Goal: Task Accomplishment & Management: Manage account settings

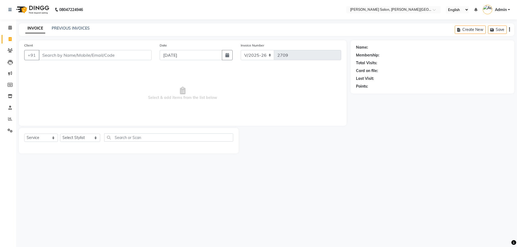
select select "4122"
select select "service"
click at [52, 30] on link "PREVIOUS INVOICES" at bounding box center [71, 28] width 38 height 5
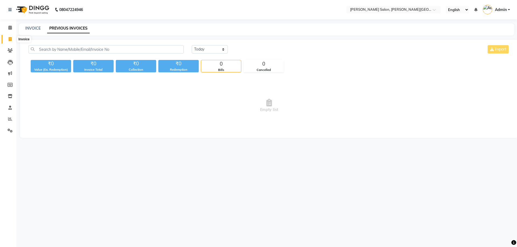
click at [12, 40] on span at bounding box center [9, 39] width 9 height 6
select select "service"
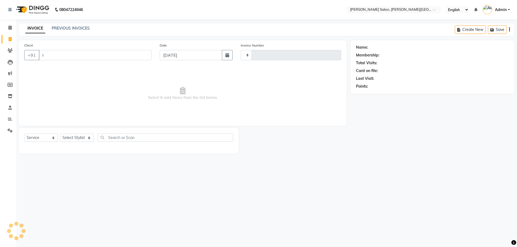
type input "ra"
type input "2709"
select select "4122"
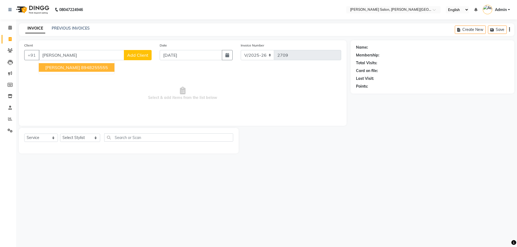
drag, startPoint x: 70, startPoint y: 68, endPoint x: 70, endPoint y: 65, distance: 3.0
click at [81, 66] on ngb-highlight "8948255555" at bounding box center [94, 67] width 27 height 5
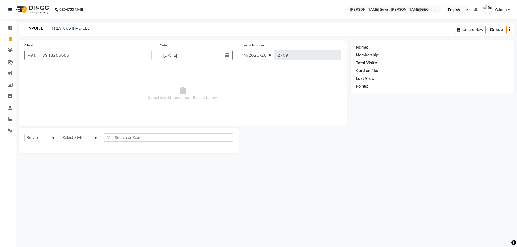
type input "8948255555"
drag, startPoint x: 79, startPoint y: 56, endPoint x: 4, endPoint y: 65, distance: 75.4
click at [5, 60] on app-home "08047224946 Select Location × [PERSON_NAME] Salon, [PERSON_NAME] Road English E…" at bounding box center [258, 81] width 517 height 162
click at [370, 47] on link "[PERSON_NAME]" at bounding box center [384, 48] width 30 height 6
click at [88, 55] on input "8948255555" at bounding box center [95, 55] width 113 height 10
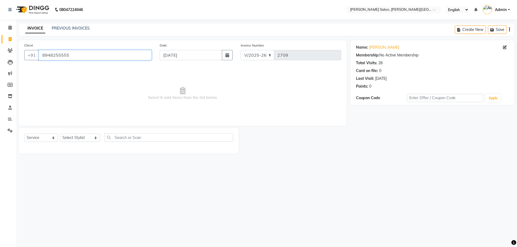
click at [88, 55] on input "8948255555" at bounding box center [95, 55] width 113 height 10
click at [69, 53] on input "8948255555" at bounding box center [95, 55] width 113 height 10
click at [70, 53] on input "8948255555" at bounding box center [95, 55] width 113 height 10
drag, startPoint x: 86, startPoint y: 54, endPoint x: 0, endPoint y: 55, distance: 85.9
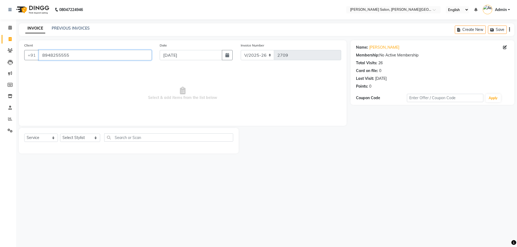
click at [0, 55] on app-home "08047224946 Select Location × [PERSON_NAME] Salon, [PERSON_NAME] Road English E…" at bounding box center [258, 81] width 517 height 162
drag, startPoint x: 180, startPoint y: 103, endPoint x: 145, endPoint y: 103, distance: 35.3
click at [147, 103] on span "Select & add items from the list below" at bounding box center [182, 94] width 317 height 54
click at [93, 138] on select "Select Stylist [PERSON_NAME] [PERSON_NAME] [PERSON_NAME] [PERSON_NAME] [PERSON_…" at bounding box center [80, 138] width 40 height 8
select select "24171"
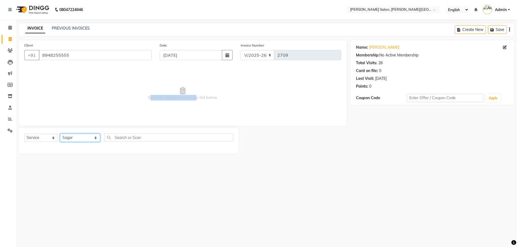
click at [60, 134] on select "Select Stylist [PERSON_NAME] [PERSON_NAME] [PERSON_NAME] [PERSON_NAME] [PERSON_…" at bounding box center [80, 138] width 40 height 8
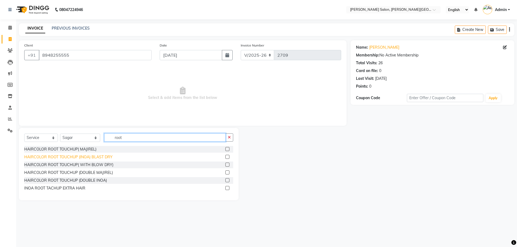
type input "root"
click at [83, 157] on div "HAIRCOLOR ROOT TOUCHUP (INOA) BLAST DRY" at bounding box center [68, 158] width 88 height 6
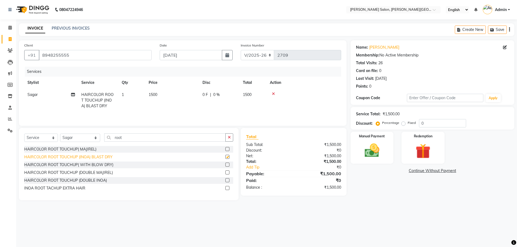
checkbox input "false"
click at [66, 137] on select "Select Stylist [PERSON_NAME] [PERSON_NAME] [PERSON_NAME] [PERSON_NAME] [PERSON_…" at bounding box center [80, 138] width 40 height 8
select select "24176"
click at [60, 134] on select "Select Stylist [PERSON_NAME] [PERSON_NAME] [PERSON_NAME] [PERSON_NAME] [PERSON_…" at bounding box center [80, 138] width 40 height 8
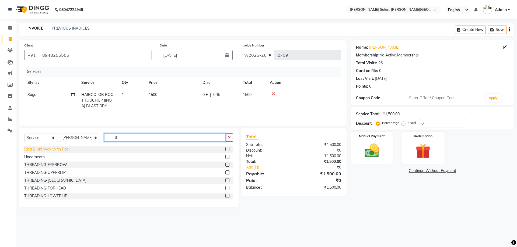
type input "th"
click at [59, 164] on div "THREADING-EYEBROW" at bounding box center [45, 165] width 43 height 6
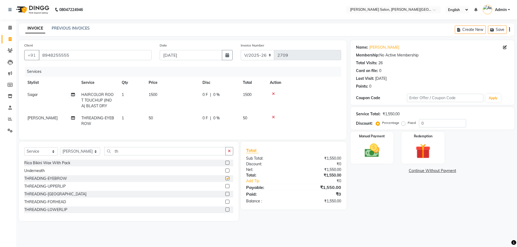
checkbox input "false"
click at [58, 189] on div "THREADING-UPPERLIP" at bounding box center [44, 187] width 41 height 6
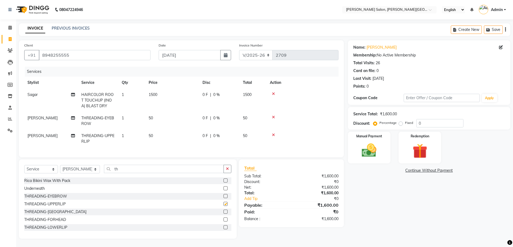
checkbox input "false"
click at [76, 173] on select "Select Stylist [PERSON_NAME] [PERSON_NAME] [PERSON_NAME] [PERSON_NAME] [PERSON_…" at bounding box center [80, 169] width 40 height 8
select select "24171"
click at [60, 169] on select "Select Stylist [PERSON_NAME] [PERSON_NAME] [PERSON_NAME] [PERSON_NAME] [PERSON_…" at bounding box center [80, 169] width 40 height 8
click at [39, 174] on select "Select Service Product Membership Package Voucher Prepaid Gift Card" at bounding box center [41, 169] width 34 height 8
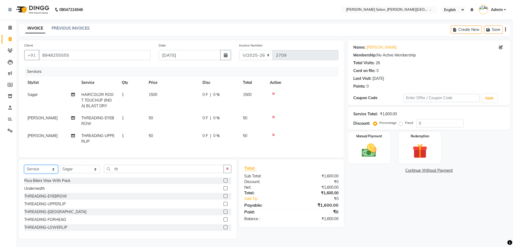
select select "product"
click at [24, 169] on select "Select Service Product Membership Package Voucher Prepaid Gift Card" at bounding box center [41, 169] width 34 height 8
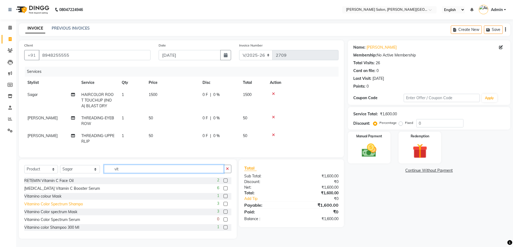
type input "vit"
click at [68, 207] on div "Vitamino Color Spectrum Shampo" at bounding box center [53, 205] width 59 height 6
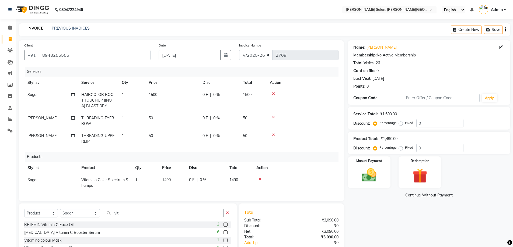
checkbox input "false"
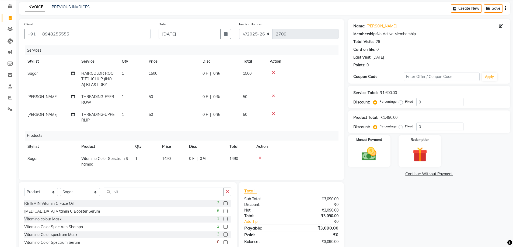
scroll to position [27, 0]
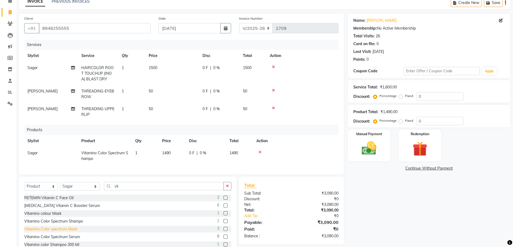
click at [65, 232] on div "Vitamino Color spectrum Mask" at bounding box center [50, 230] width 53 height 6
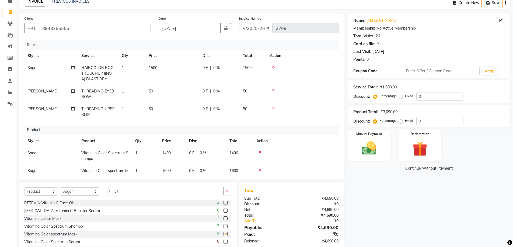
checkbox input "false"
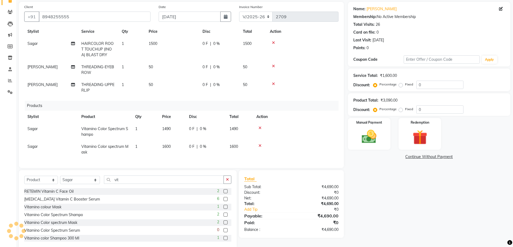
scroll to position [49, 0]
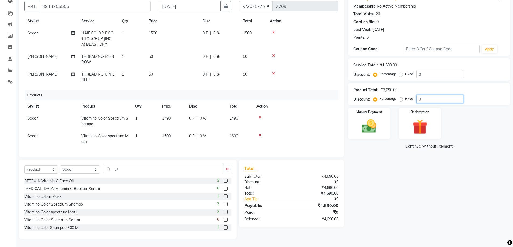
drag, startPoint x: 439, startPoint y: 99, endPoint x: 407, endPoint y: 105, distance: 33.1
click at [371, 103] on div "Discount: Percentage Fixed 0" at bounding box center [429, 99] width 152 height 8
drag, startPoint x: 437, startPoint y: 66, endPoint x: 392, endPoint y: 82, distance: 48.5
click at [390, 82] on div "Name: [PERSON_NAME] Membership: No Active Membership Total Visits: 26 Card on f…" at bounding box center [431, 115] width 166 height 248
click at [430, 75] on input "0" at bounding box center [439, 74] width 47 height 8
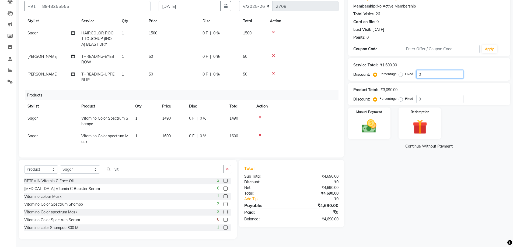
drag, startPoint x: 430, startPoint y: 75, endPoint x: 412, endPoint y: 75, distance: 18.0
click at [412, 75] on div "Percentage Fixed 0" at bounding box center [418, 74] width 89 height 8
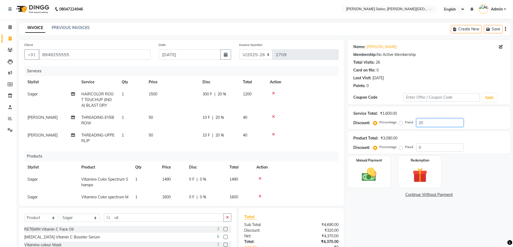
scroll to position [0, 0]
type input "20"
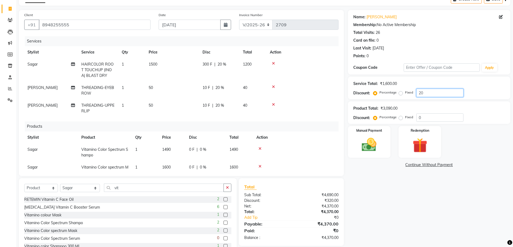
scroll to position [49, 0]
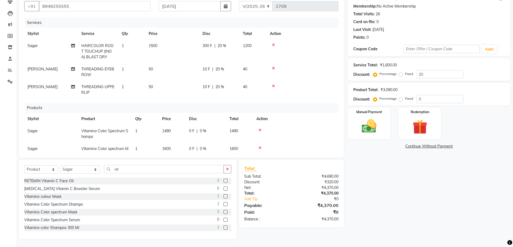
click at [375, 144] on link "Continue Without Payment" at bounding box center [429, 147] width 160 height 6
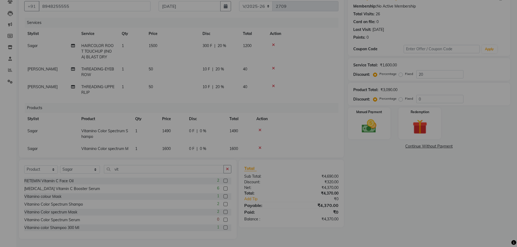
click at [378, 127] on div "× ! Are you sure You want to continue without payment. No No Yes" at bounding box center [258, 123] width 517 height 247
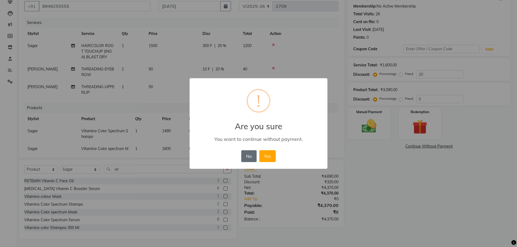
click at [246, 157] on button "No" at bounding box center [248, 156] width 15 height 12
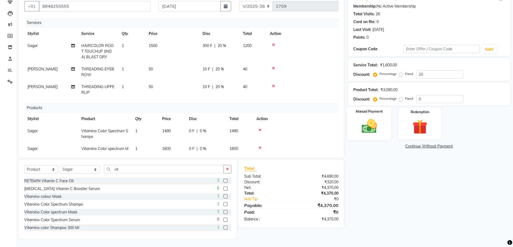
click at [356, 126] on div "Manual Payment" at bounding box center [369, 123] width 44 height 33
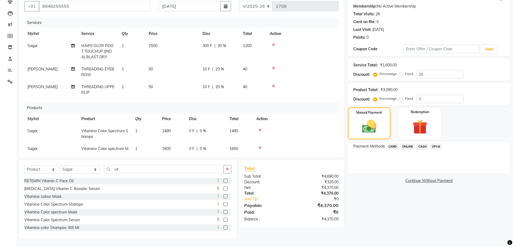
click at [425, 147] on span "CASH" at bounding box center [422, 147] width 12 height 6
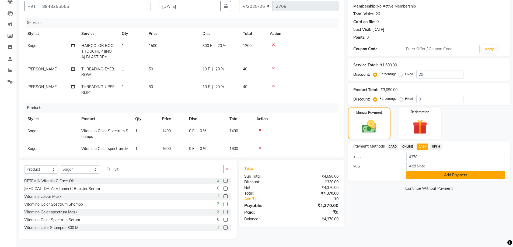
click at [437, 174] on button "Add Payment" at bounding box center [455, 175] width 99 height 8
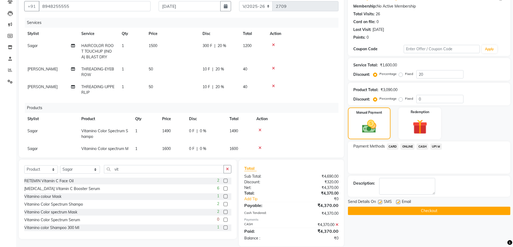
click at [428, 214] on button "Checkout" at bounding box center [429, 211] width 162 height 8
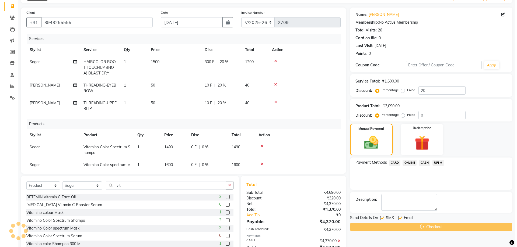
scroll to position [0, 0]
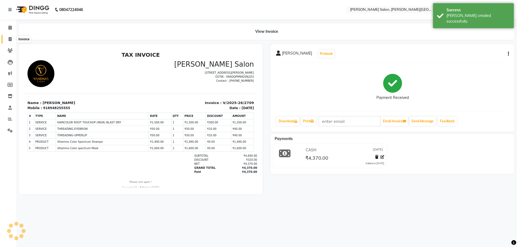
click at [12, 38] on span at bounding box center [9, 39] width 9 height 6
select select "service"
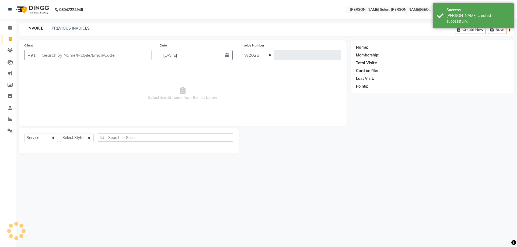
select select "4122"
type input "2710"
click at [70, 29] on link "PREVIOUS INVOICES" at bounding box center [71, 28] width 38 height 5
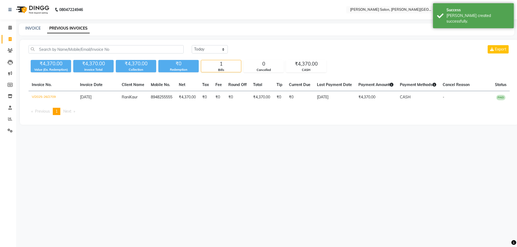
click at [13, 44] on li "Invoice" at bounding box center [8, 40] width 16 height 12
click at [12, 38] on span at bounding box center [9, 39] width 9 height 6
select select "service"
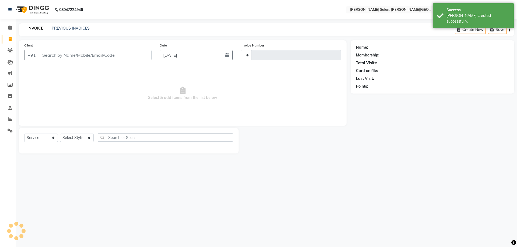
type input "8697348699"
type input "2710"
select select "4122"
type input "8697348699"
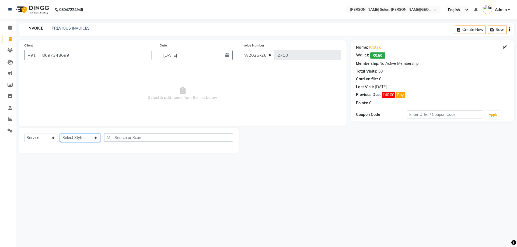
click at [74, 138] on select "Select Stylist [PERSON_NAME] [PERSON_NAME] [PERSON_NAME] [PERSON_NAME] [PERSON_…" at bounding box center [80, 138] width 40 height 8
click at [60, 134] on select "Select Stylist [PERSON_NAME] [PERSON_NAME] [PERSON_NAME] [PERSON_NAME] [PERSON_…" at bounding box center [80, 138] width 40 height 8
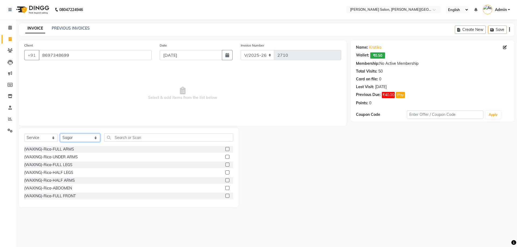
click at [74, 138] on select "Select Stylist [PERSON_NAME] [PERSON_NAME] [PERSON_NAME] [PERSON_NAME] [PERSON_…" at bounding box center [80, 138] width 40 height 8
select select "53788"
click at [60, 134] on select "Select Stylist [PERSON_NAME] [PERSON_NAME] [PERSON_NAME] [PERSON_NAME] [PERSON_…" at bounding box center [80, 138] width 40 height 8
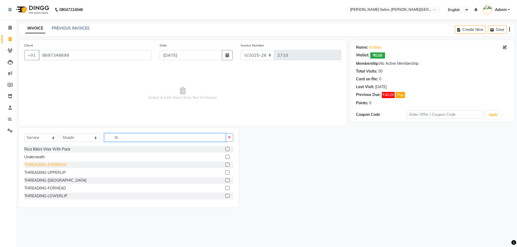
type input "th"
drag, startPoint x: 65, startPoint y: 165, endPoint x: 62, endPoint y: 178, distance: 13.1
click at [65, 165] on div "THREADING-EYEBROW" at bounding box center [45, 165] width 43 height 6
checkbox input "false"
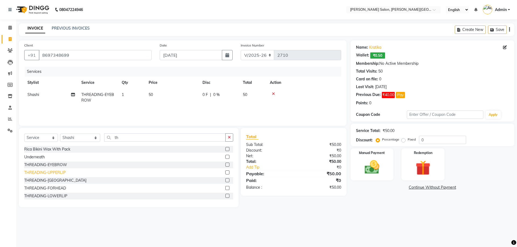
click at [57, 173] on div "THREADING-UPPERLIP" at bounding box center [44, 173] width 41 height 6
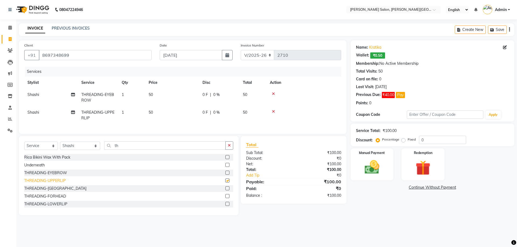
checkbox input "false"
click at [274, 112] on icon at bounding box center [273, 112] width 3 height 4
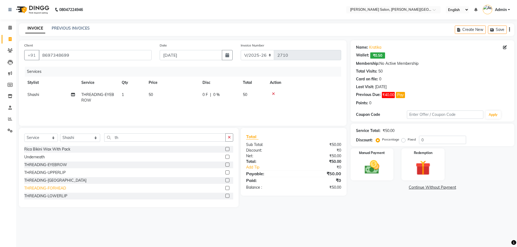
click at [48, 188] on div "THREADING-FORHEAD" at bounding box center [45, 189] width 42 height 6
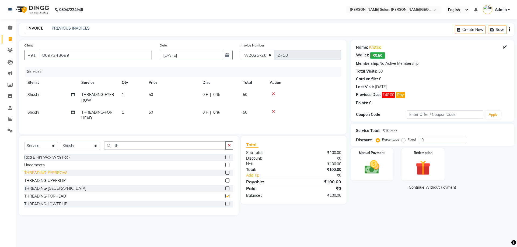
checkbox input "false"
drag, startPoint x: 117, startPoint y: 149, endPoint x: 77, endPoint y: 154, distance: 40.7
click at [71, 150] on div "Select Service Product Membership Package Voucher Prepaid Gift Card Select Styl…" at bounding box center [128, 148] width 209 height 13
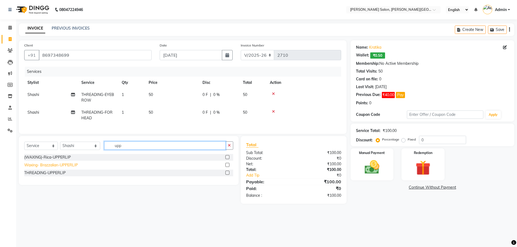
type input "upp"
click at [62, 168] on div "Waxing- Brazzalian-UPPERLIP" at bounding box center [51, 166] width 54 height 6
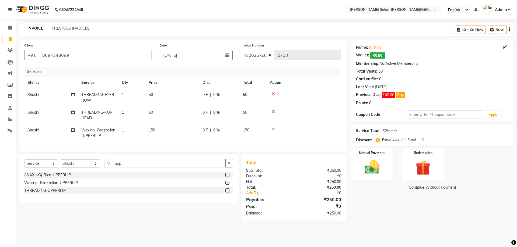
checkbox input "false"
drag, startPoint x: 431, startPoint y: 138, endPoint x: 416, endPoint y: 139, distance: 15.4
click at [421, 139] on input "0" at bounding box center [442, 140] width 47 height 8
type input "20"
click at [376, 162] on img at bounding box center [371, 168] width 25 height 18
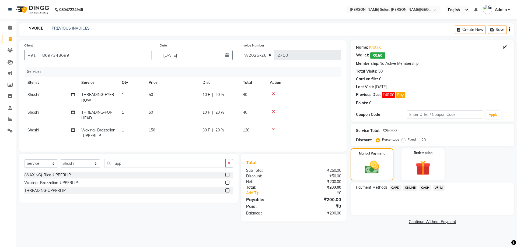
click at [439, 186] on span "UPI M" at bounding box center [439, 188] width 12 height 6
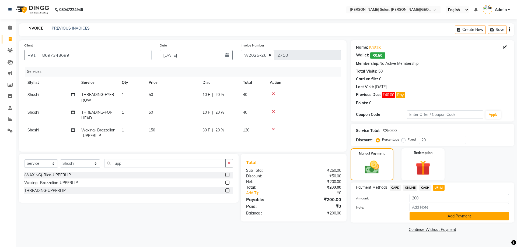
click at [446, 215] on button "Add Payment" at bounding box center [458, 216] width 99 height 8
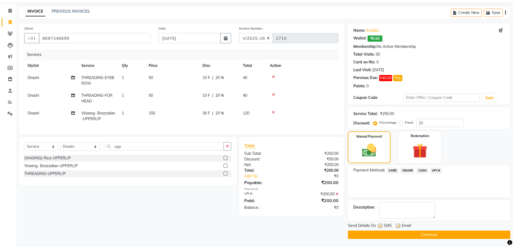
click at [427, 237] on button "Checkout" at bounding box center [429, 235] width 162 height 8
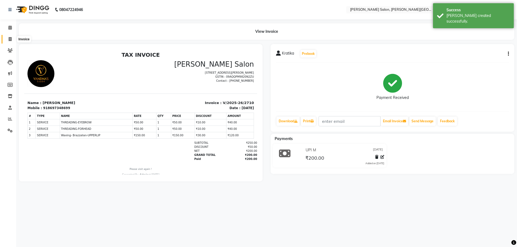
click at [7, 41] on span at bounding box center [9, 39] width 9 height 6
select select "service"
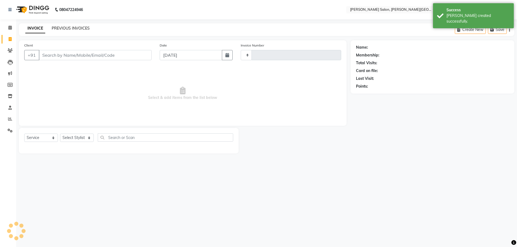
click at [69, 29] on link "PREVIOUS INVOICES" at bounding box center [71, 28] width 38 height 5
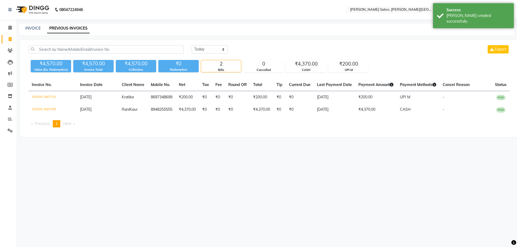
drag, startPoint x: 113, startPoint y: 183, endPoint x: 210, endPoint y: 211, distance: 101.4
click at [113, 184] on div "08047224946 Select Location × [PERSON_NAME] Salon, [PERSON_NAME] Road English E…" at bounding box center [258, 123] width 517 height 247
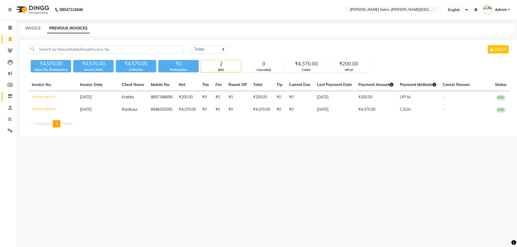
click at [8, 93] on link "Inventory" at bounding box center [8, 96] width 13 height 9
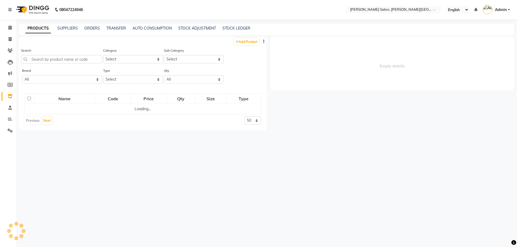
select select
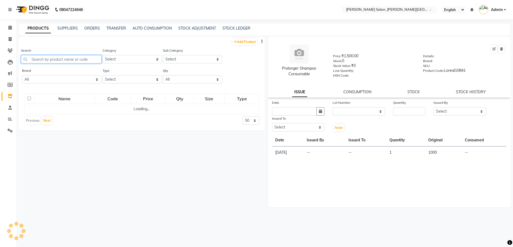
click at [49, 61] on input "text" at bounding box center [61, 59] width 80 height 8
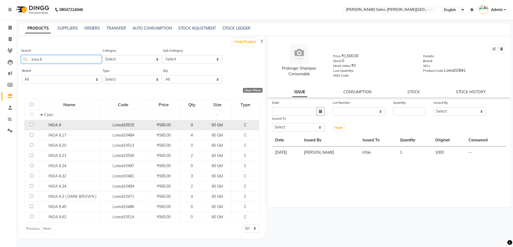
type input "inoa 6"
click at [56, 127] on span "INOA 6" at bounding box center [54, 125] width 13 height 5
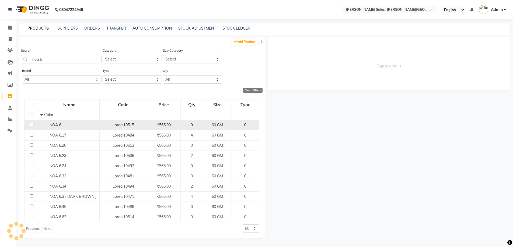
select select
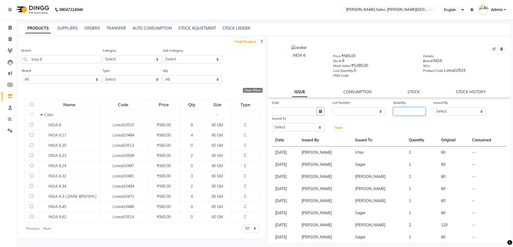
click at [404, 110] on input "number" at bounding box center [409, 111] width 32 height 8
type input "1"
click at [318, 109] on button "button" at bounding box center [320, 111] width 8 height 8
select select "9"
select select "2025"
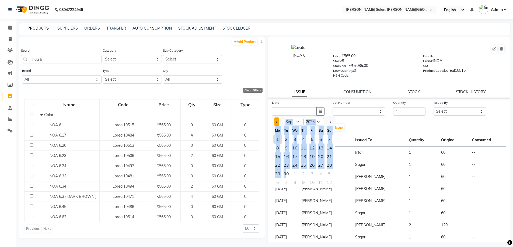
drag, startPoint x: 286, startPoint y: 172, endPoint x: 277, endPoint y: 121, distance: 51.9
click at [277, 122] on ngb-datepicker "Jan Feb Mar Apr May Jun [DATE] Aug Sep Oct Nov [DATE] 2016 2017 2018 2019 2020 …" at bounding box center [303, 152] width 63 height 72
click at [277, 121] on span "Previous month" at bounding box center [276, 122] width 2 height 2
select select "8"
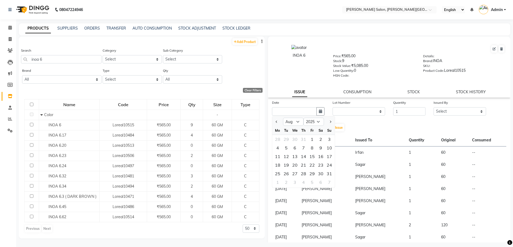
click at [352, 128] on div "Date Jan Feb Mar Apr May Jun [DATE] Aug Sep Oct Nov [DATE] 2016 2017 2018 2019 …" at bounding box center [389, 116] width 243 height 32
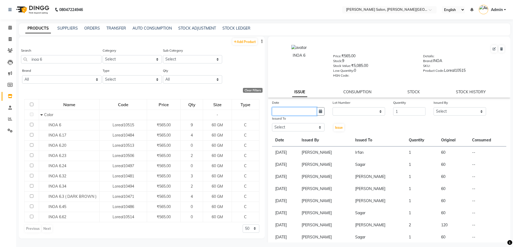
click at [296, 110] on input "text" at bounding box center [294, 111] width 45 height 8
select select "9"
select select "2025"
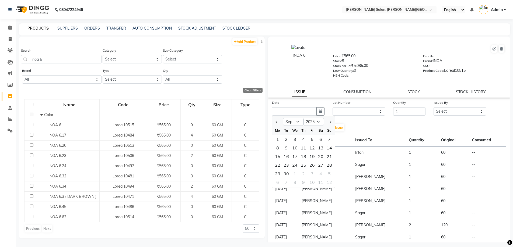
drag, startPoint x: 316, startPoint y: 111, endPoint x: 301, endPoint y: 134, distance: 27.7
click at [317, 111] on button "button" at bounding box center [320, 111] width 8 height 8
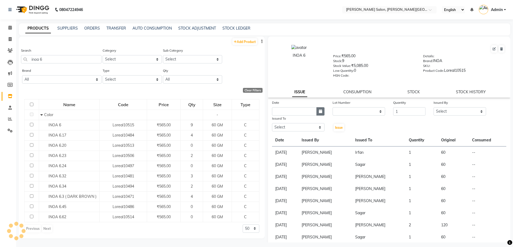
click at [322, 111] on button "button" at bounding box center [320, 111] width 8 height 8
select select "9"
select select "2025"
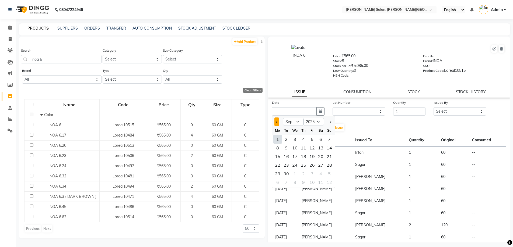
click at [278, 120] on button "Previous month" at bounding box center [276, 122] width 5 height 9
select select "8"
click at [326, 171] on div "31" at bounding box center [329, 174] width 9 height 9
type input "[DATE]"
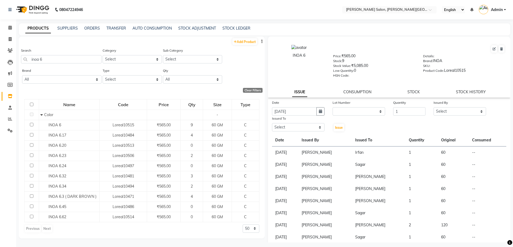
click at [444, 107] on div "Issued By" at bounding box center [459, 104] width 52 height 8
click at [449, 110] on select "Select [PERSON_NAME] [PERSON_NAME] [PERSON_NAME] [PERSON_NAME] [PERSON_NAME] [P…" at bounding box center [459, 111] width 52 height 8
select select "22721"
click at [433, 107] on select "Select [PERSON_NAME] [PERSON_NAME] [PERSON_NAME] [PERSON_NAME] [PERSON_NAME] [P…" at bounding box center [459, 111] width 52 height 8
click at [365, 118] on div "Date [DATE] Lot Number None Quantity 1 Issued By Select [PERSON_NAME] [PERSON_N…" at bounding box center [389, 116] width 243 height 32
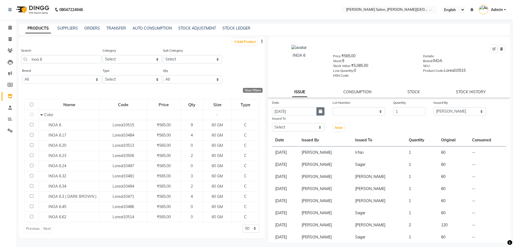
click at [316, 111] on button "button" at bounding box center [320, 111] width 8 height 8
select select "8"
select select "2025"
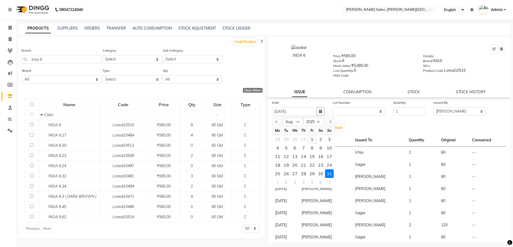
click at [312, 140] on div "1" at bounding box center [312, 139] width 9 height 9
type input "[DATE]"
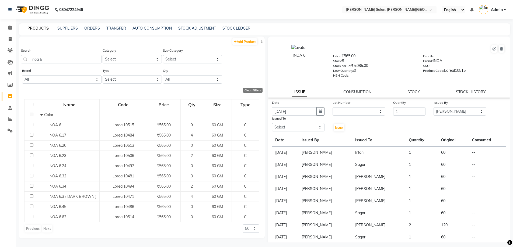
click at [294, 132] on div "Date [DATE] Lot Number None Quantity 1 Issued By Select [PERSON_NAME] [PERSON_N…" at bounding box center [389, 190] width 243 height 180
click at [294, 126] on select "Select [PERSON_NAME] [PERSON_NAME] [PERSON_NAME] [PERSON_NAME] [PERSON_NAME] [P…" at bounding box center [298, 127] width 52 height 8
select select "24171"
click at [272, 123] on select "Select [PERSON_NAME] [PERSON_NAME] [PERSON_NAME] [PERSON_NAME] [PERSON_NAME] [P…" at bounding box center [298, 127] width 52 height 8
click at [335, 128] on span "Issue" at bounding box center [339, 128] width 8 height 4
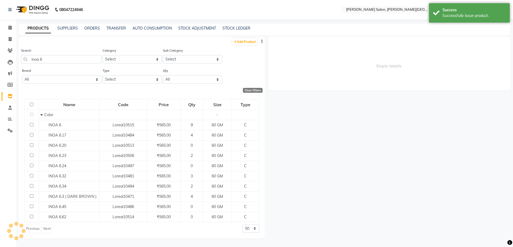
select select
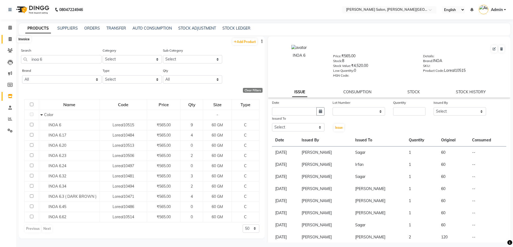
click at [11, 39] on icon at bounding box center [10, 39] width 3 height 4
select select "service"
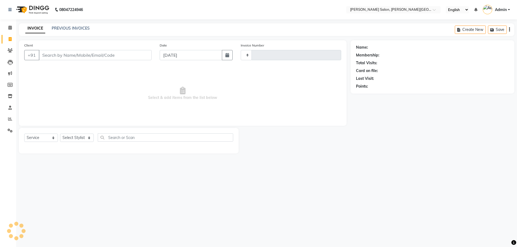
type input "2711"
select select "4122"
click at [73, 26] on div "PREVIOUS INVOICES" at bounding box center [71, 29] width 38 height 6
click at [74, 28] on link "PREVIOUS INVOICES" at bounding box center [71, 28] width 38 height 5
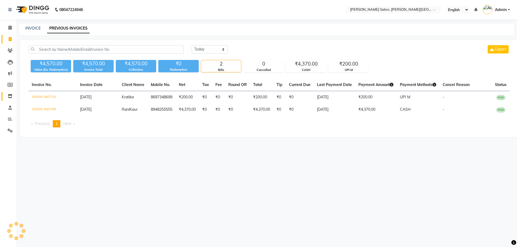
click at [7, 93] on link "Inventory" at bounding box center [8, 96] width 13 height 9
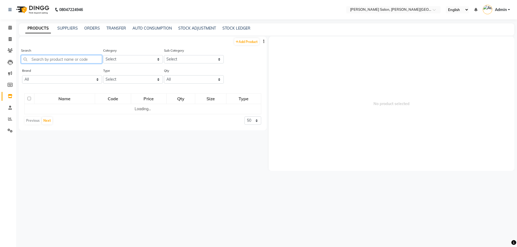
click at [68, 57] on input "text" at bounding box center [61, 59] width 81 height 8
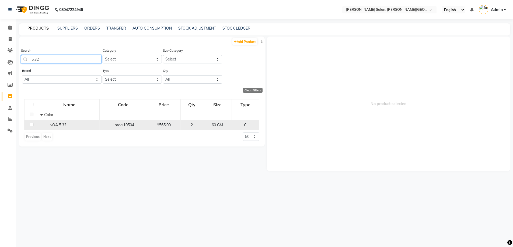
type input "5.32"
drag, startPoint x: 62, startPoint y: 122, endPoint x: 60, endPoint y: 128, distance: 7.1
click at [61, 123] on td "INOA 5.32" at bounding box center [69, 125] width 61 height 10
click at [51, 124] on span "INOA 5.32" at bounding box center [57, 125] width 18 height 5
select select
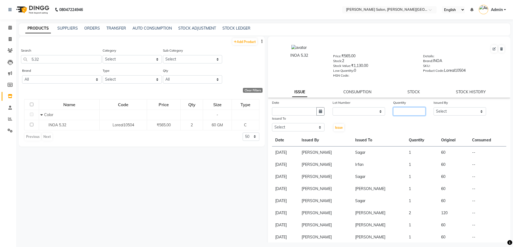
click at [407, 110] on input "number" at bounding box center [409, 111] width 32 height 8
type input "1"
click at [434, 110] on select "Select [PERSON_NAME] [PERSON_NAME] [PERSON_NAME] [PERSON_NAME] [PERSON_NAME] [P…" at bounding box center [459, 111] width 52 height 8
select select "22721"
click at [433, 107] on select "Select [PERSON_NAME] [PERSON_NAME] [PERSON_NAME] [PERSON_NAME] [PERSON_NAME] [P…" at bounding box center [459, 111] width 52 height 8
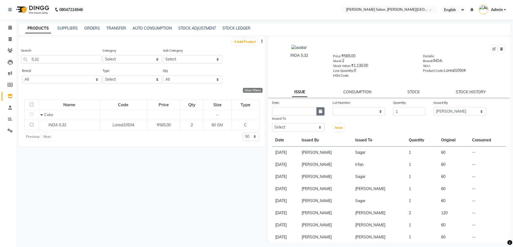
click at [317, 113] on button "button" at bounding box center [320, 111] width 8 height 8
select select "9"
select select "2025"
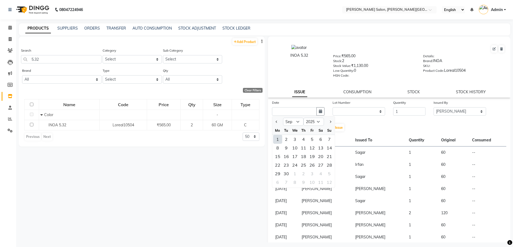
click at [276, 141] on div "1" at bounding box center [277, 139] width 9 height 9
type input "[DATE]"
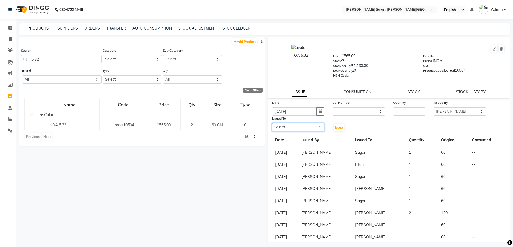
drag, startPoint x: 301, startPoint y: 129, endPoint x: 303, endPoint y: 124, distance: 5.2
click at [301, 129] on select "Select [PERSON_NAME] [PERSON_NAME] [PERSON_NAME] [PERSON_NAME] [PERSON_NAME] [P…" at bounding box center [298, 127] width 52 height 8
select select "85107"
click at [272, 123] on select "Select [PERSON_NAME] [PERSON_NAME] [PERSON_NAME] [PERSON_NAME] [PERSON_NAME] [P…" at bounding box center [298, 127] width 52 height 8
click at [329, 129] on div "Issue" at bounding box center [338, 124] width 20 height 16
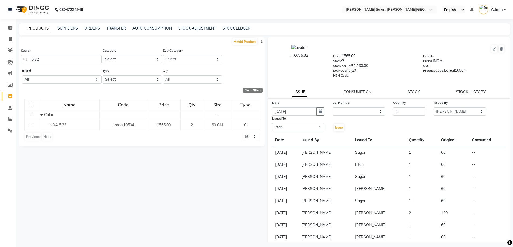
click at [330, 129] on div "Issue" at bounding box center [338, 124] width 20 height 16
click at [331, 128] on div "Issue" at bounding box center [338, 124] width 20 height 16
click at [337, 127] on span "Issue" at bounding box center [339, 128] width 8 height 4
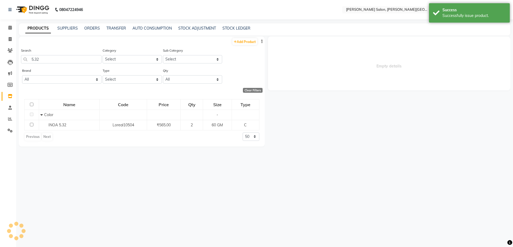
select select
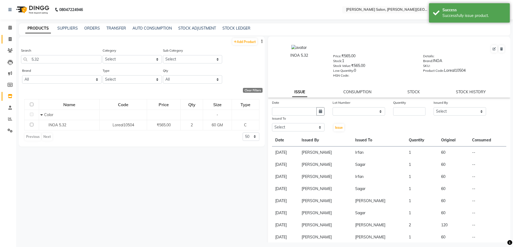
click at [4, 35] on link "Invoice" at bounding box center [8, 39] width 13 height 9
select select "service"
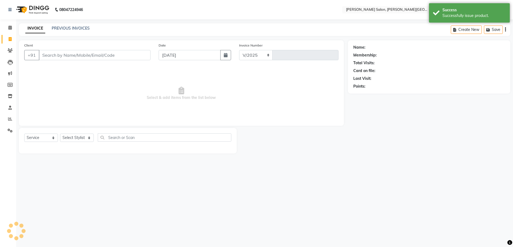
select select "4122"
type input "2711"
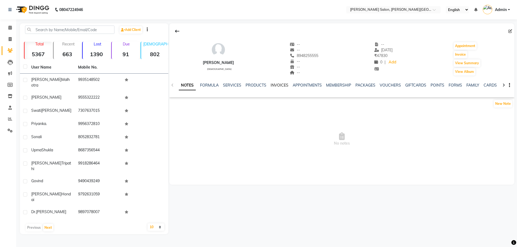
click at [282, 86] on link "INVOICES" at bounding box center [280, 85] width 18 height 5
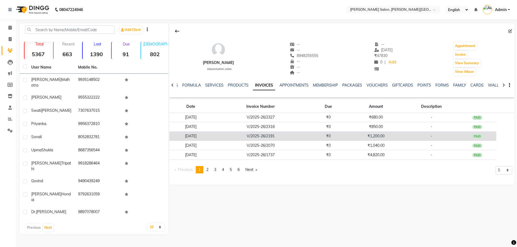
click at [201, 135] on td "02-08-2025" at bounding box center [190, 136] width 43 height 9
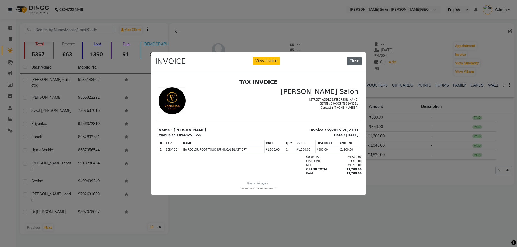
click at [352, 58] on button "Close" at bounding box center [354, 61] width 15 height 8
